Goal: Transaction & Acquisition: Subscribe to service/newsletter

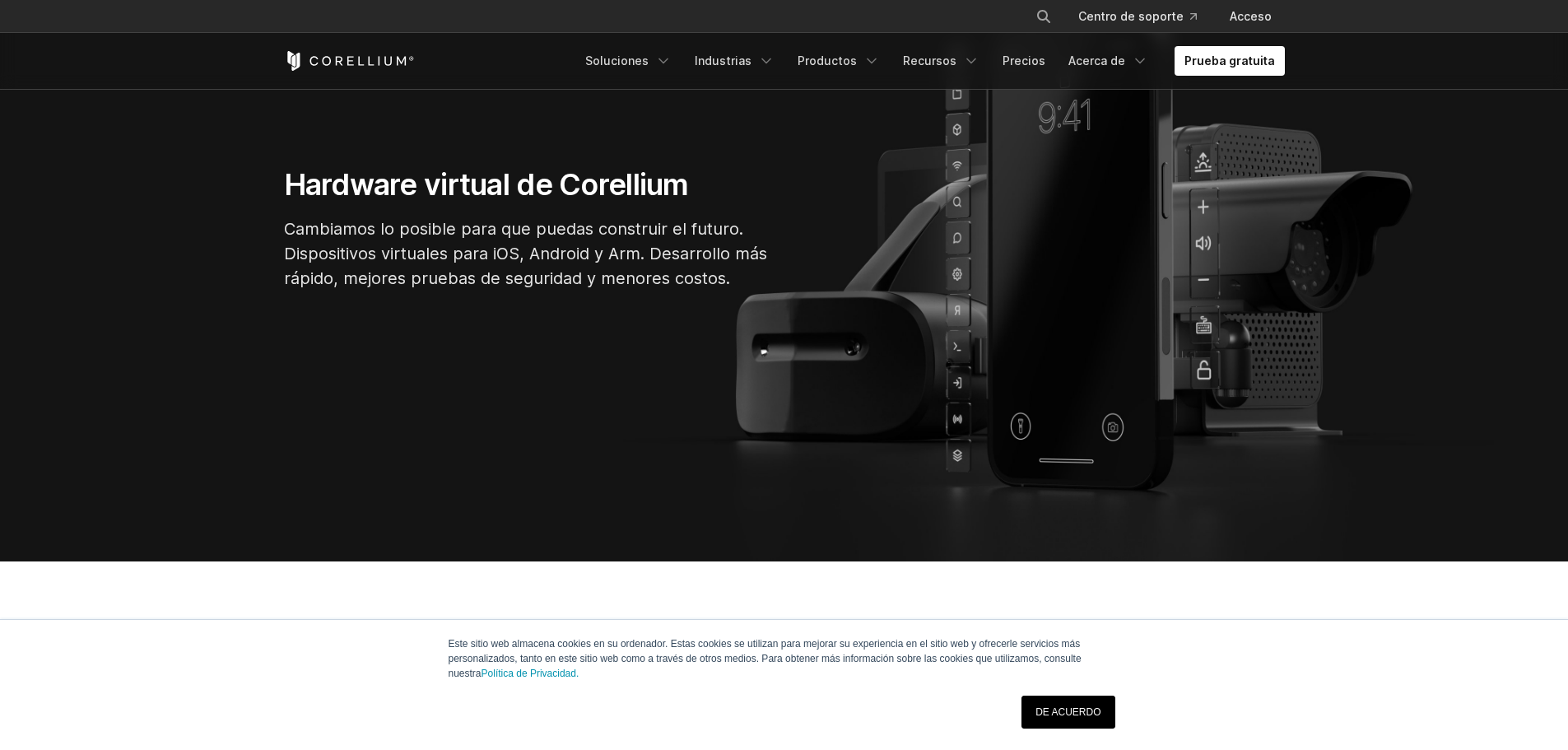
click at [1052, 700] on link "DE ACUERDO" at bounding box center [1068, 711] width 93 height 32
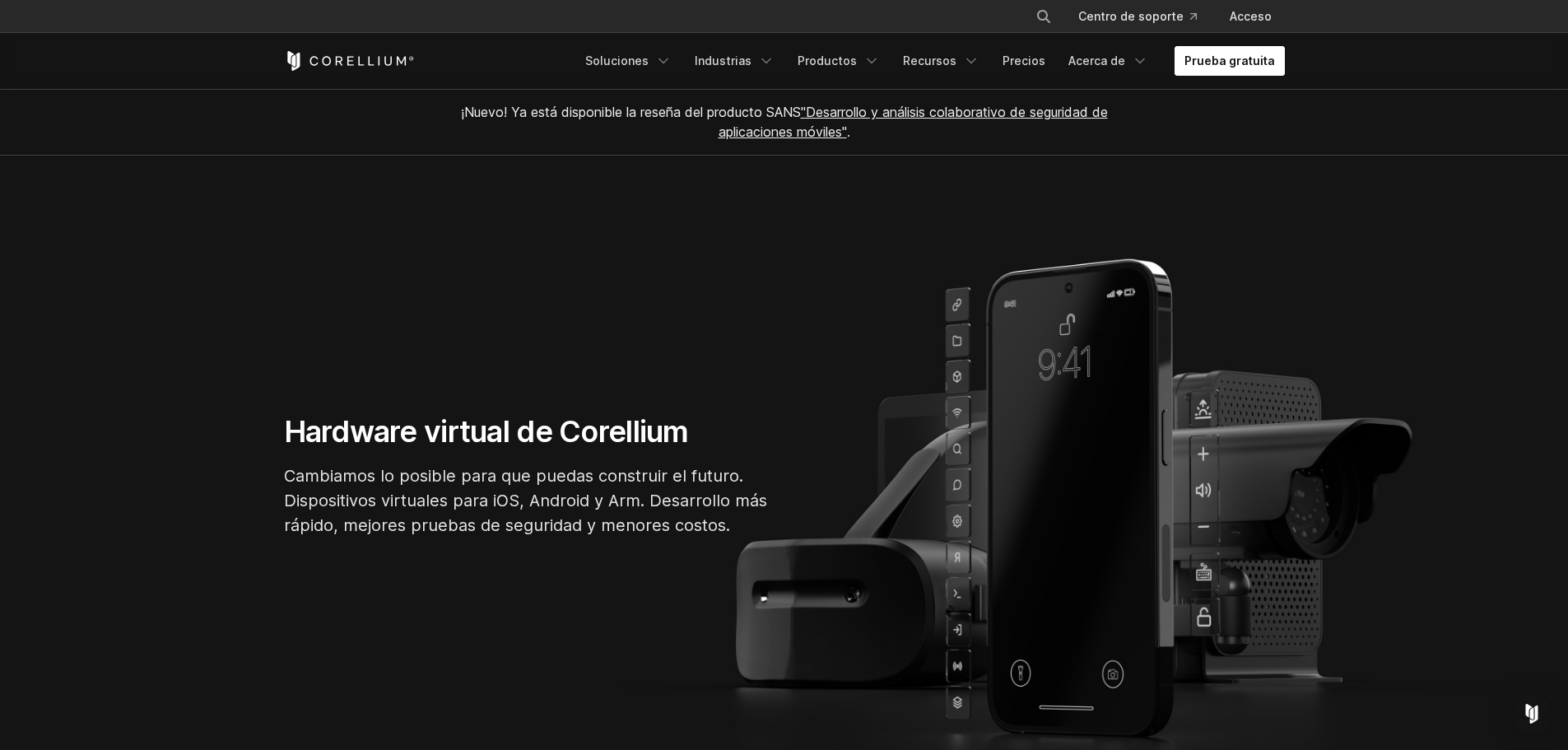
click at [1202, 63] on font "Prueba gratuita" at bounding box center [1229, 60] width 90 height 14
click at [1184, 53] on link "Prueba gratuita" at bounding box center [1229, 61] width 110 height 29
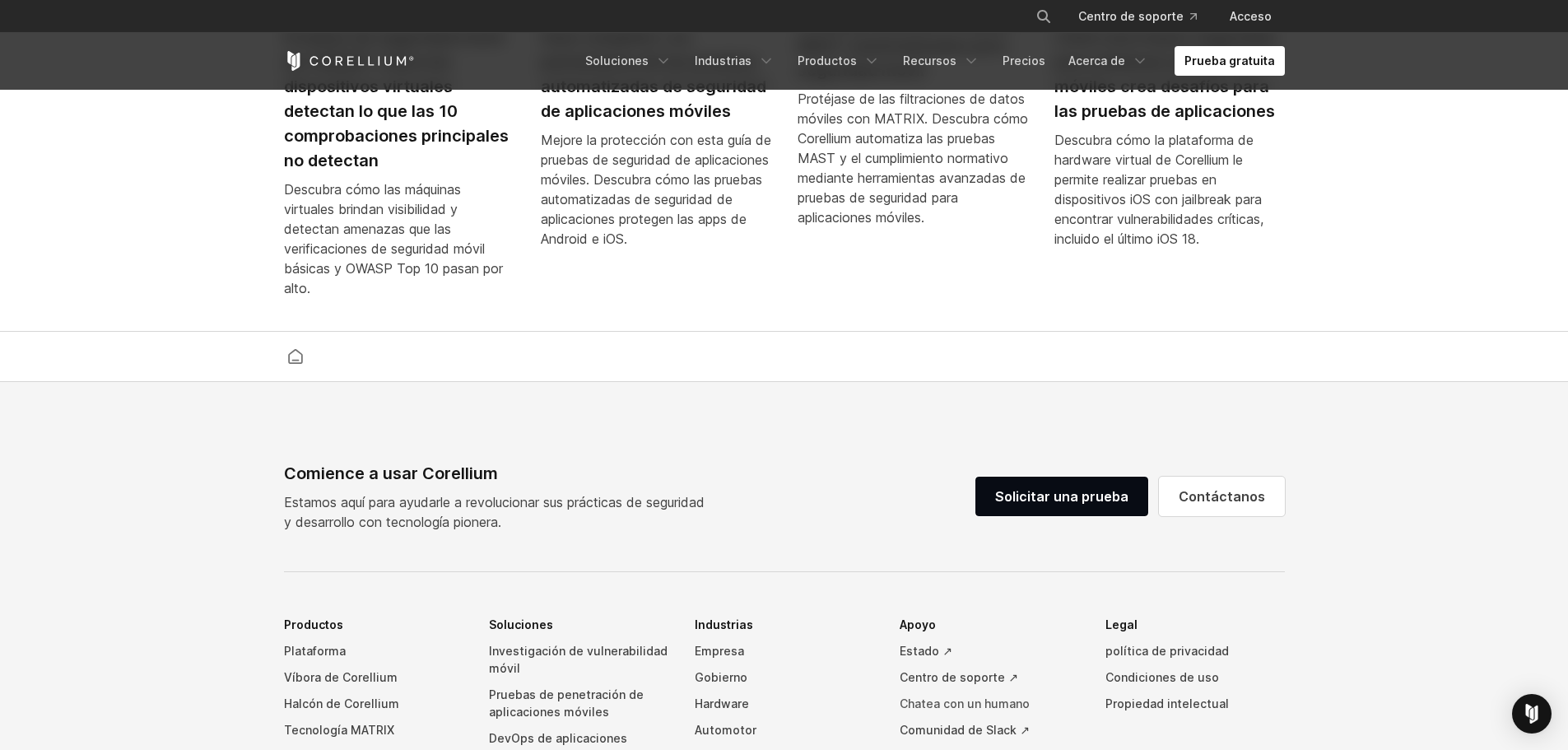
scroll to position [3798, 0]
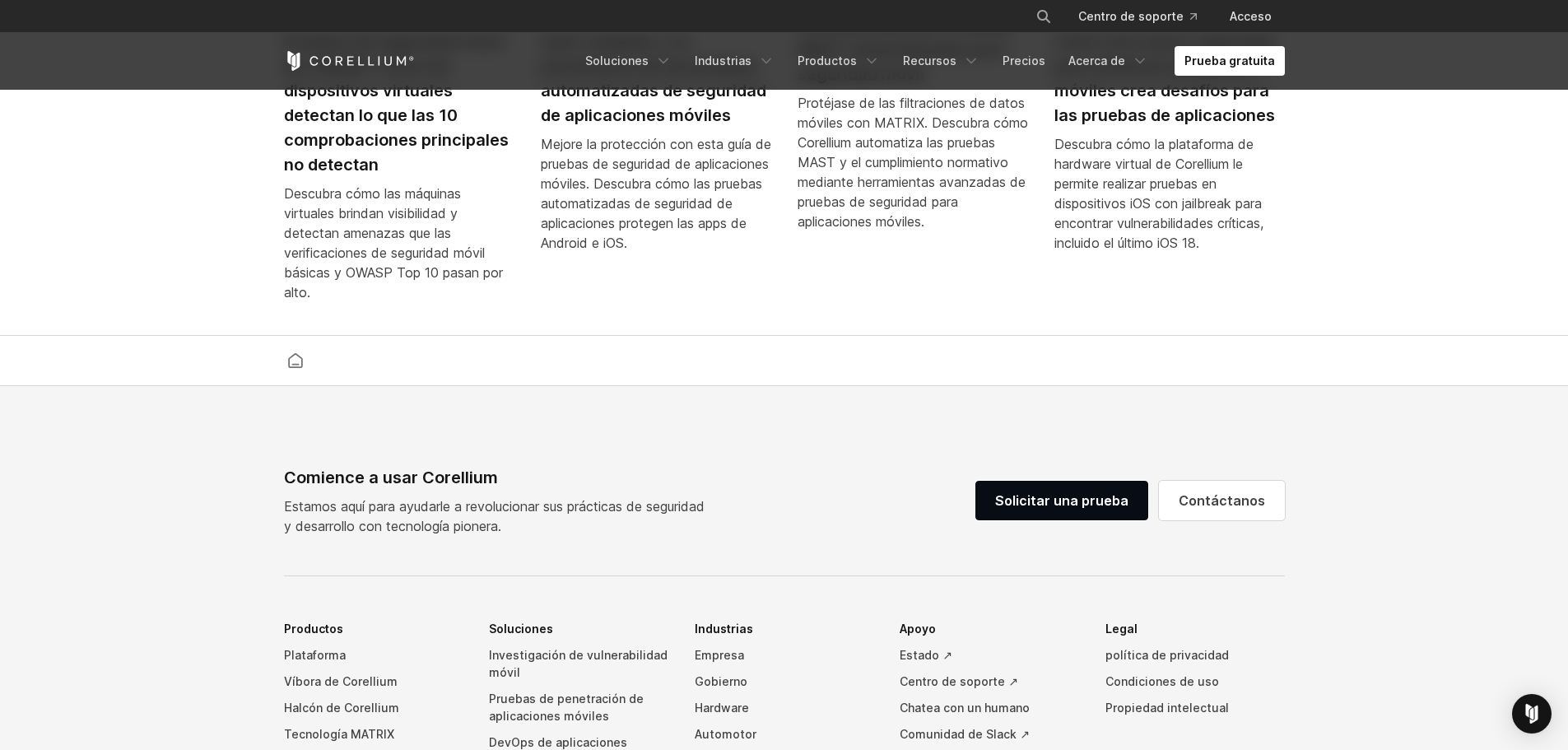
drag, startPoint x: 428, startPoint y: 12, endPoint x: 482, endPoint y: 108, distance: 110.1
